Goal: Check status

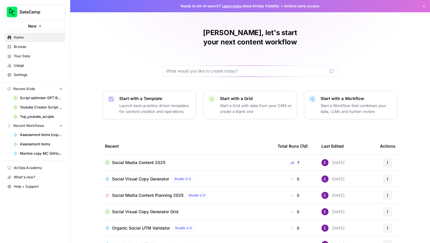
click at [145, 155] on td "Social Media Content 2025" at bounding box center [186, 163] width 173 height 16
click at [145, 160] on span "Social Media Content 2025" at bounding box center [138, 163] width 53 height 6
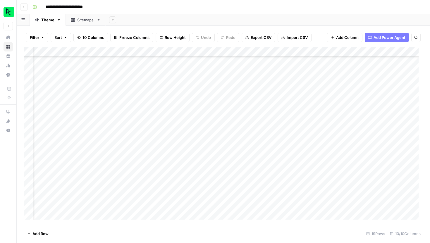
scroll to position [35, 0]
